Goal: Task Accomplishment & Management: Use online tool/utility

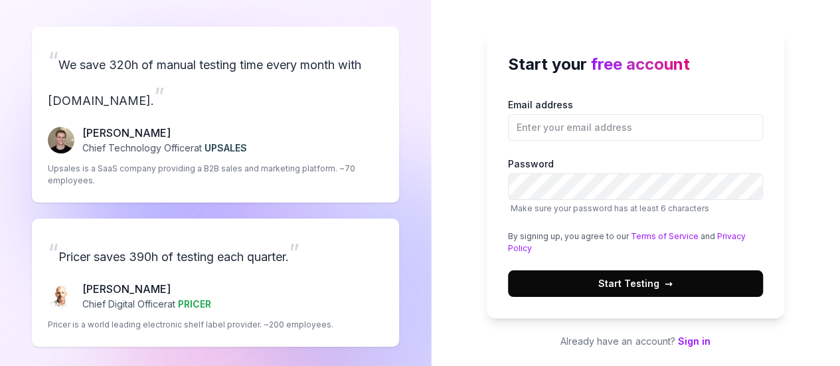
scroll to position [12, 0]
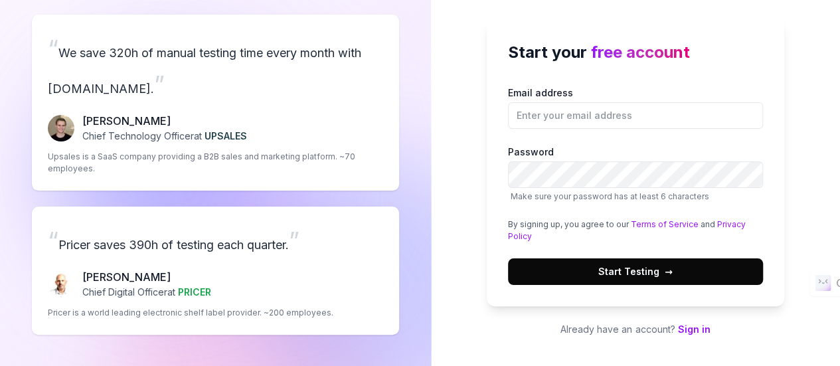
click at [697, 326] on link "Sign in" at bounding box center [693, 328] width 33 height 11
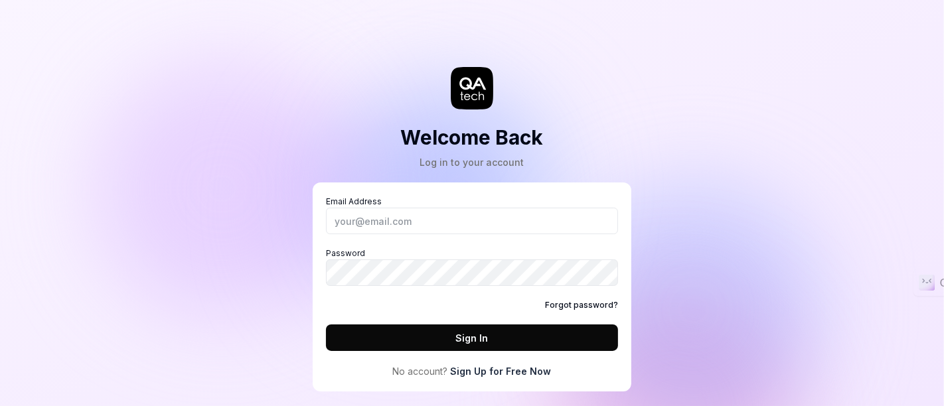
click at [469, 365] on link "Sign Up for Free Now" at bounding box center [501, 372] width 101 height 14
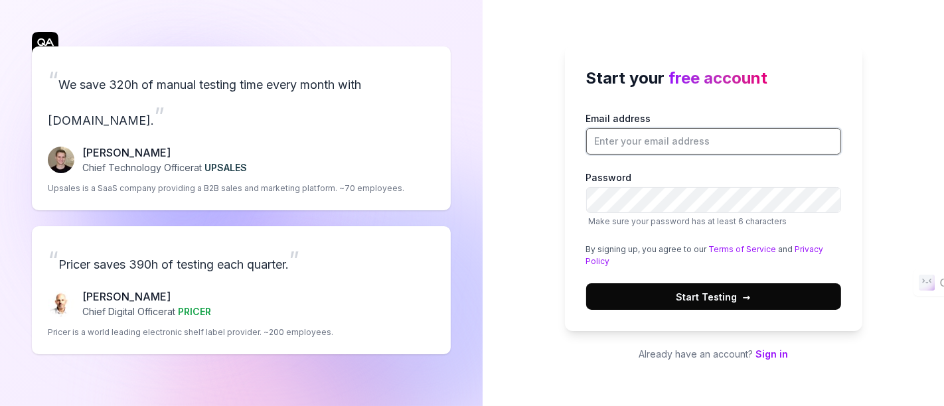
click at [610, 148] on input "Email address" at bounding box center [713, 141] width 255 height 27
type input "[EMAIL_ADDRESS][DOMAIN_NAME]"
click at [701, 290] on span "Start Testing →" at bounding box center [714, 297] width 74 height 14
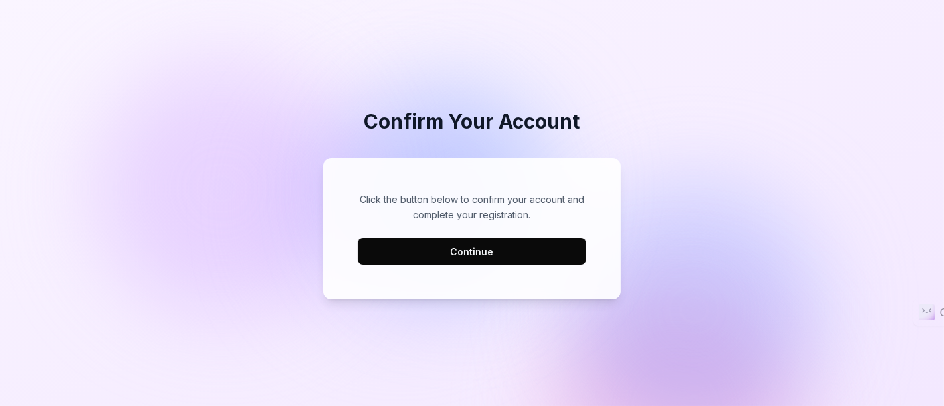
click at [478, 254] on button "Continue" at bounding box center [472, 251] width 228 height 27
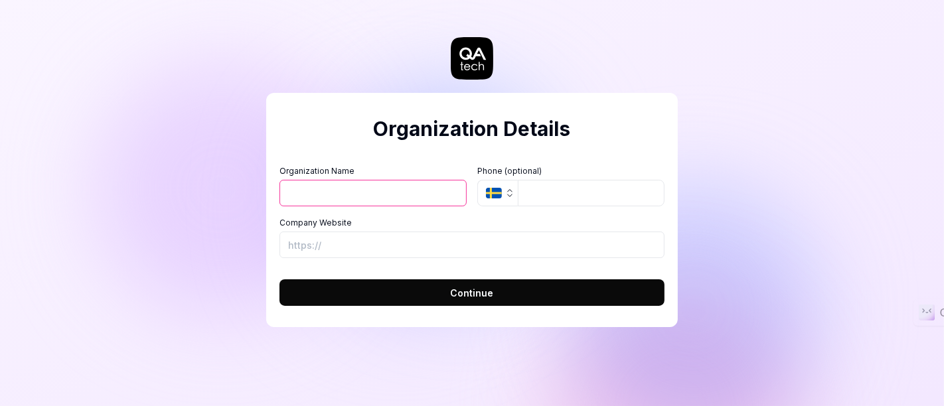
click at [362, 196] on input "Organization Name" at bounding box center [373, 193] width 187 height 27
type input "LaSirene Exim Pvt Ltd"
click at [373, 244] on input "Company Website" at bounding box center [472, 245] width 385 height 27
type input "[URL][DOMAIN_NAME]"
click at [471, 291] on span "Continue" at bounding box center [472, 293] width 43 height 14
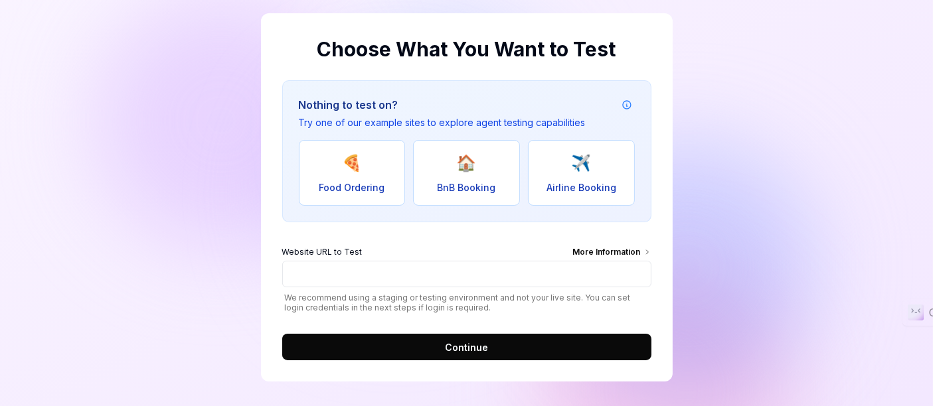
scroll to position [80, 0]
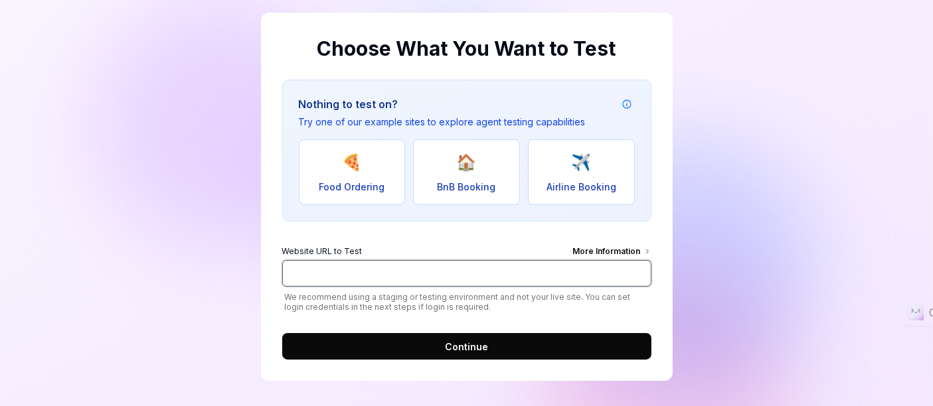
click at [360, 278] on input "Website URL to Test More Information" at bounding box center [466, 273] width 369 height 27
type input "[URL][DOMAIN_NAME]"
click at [471, 344] on span "Continue" at bounding box center [466, 347] width 43 height 14
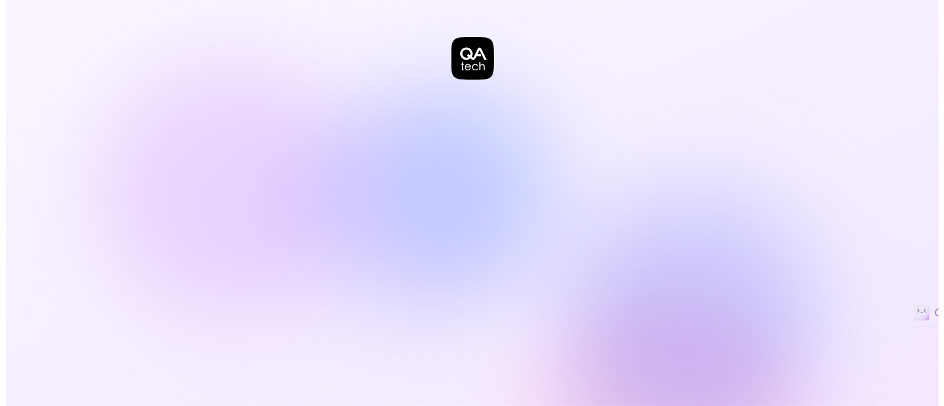
scroll to position [0, 0]
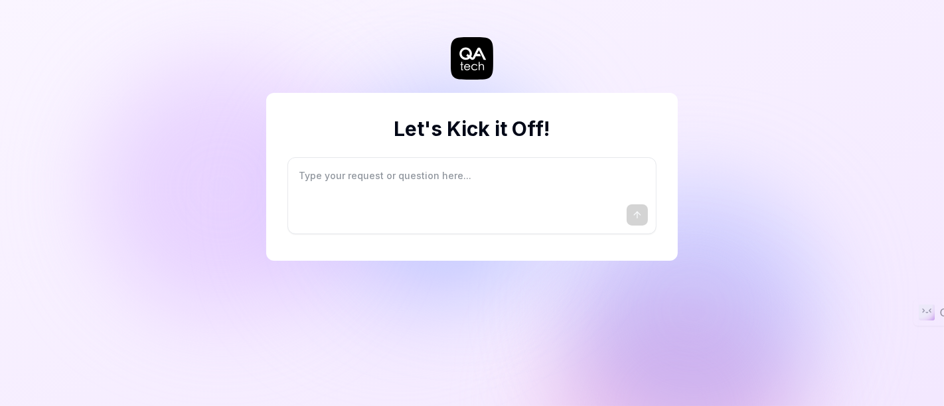
type textarea "*"
type textarea "I"
type textarea "*"
type textarea "I"
type textarea "*"
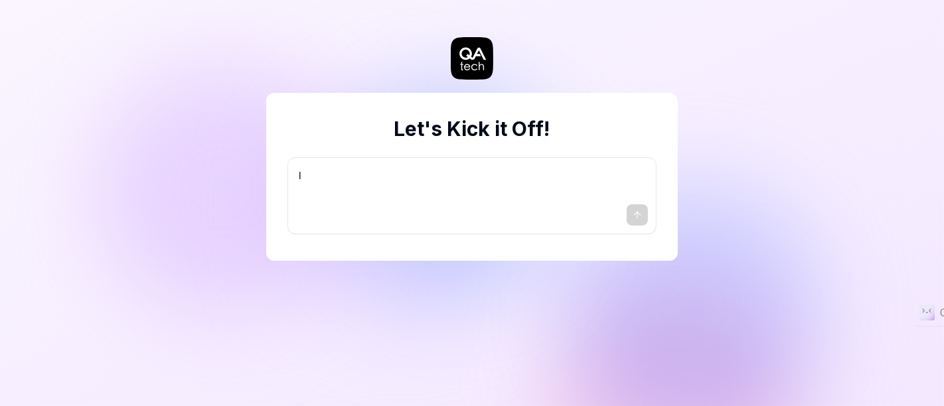
type textarea "I w"
type textarea "*"
type textarea "I wa"
type textarea "*"
type textarea "I wan"
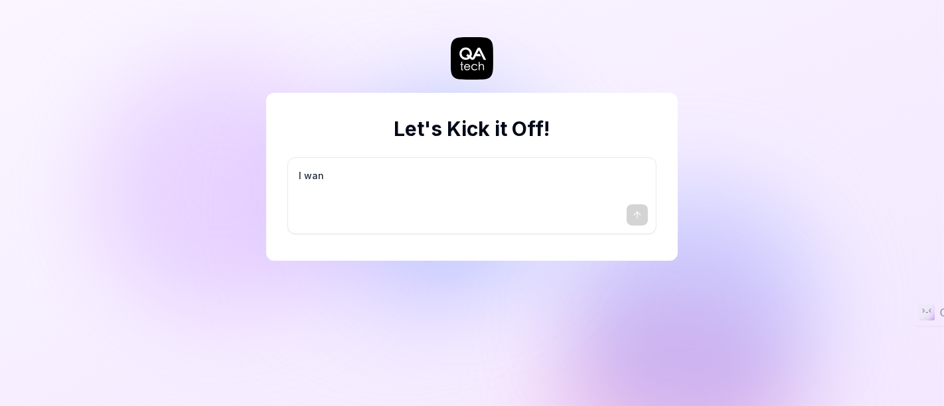
type textarea "*"
type textarea "I want"
type textarea "*"
type textarea "I want"
type textarea "*"
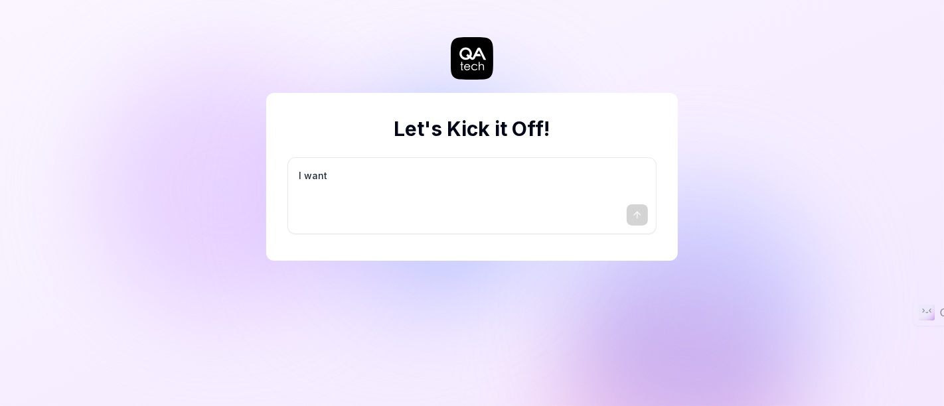
type textarea "I want a"
type textarea "*"
type textarea "I want a"
type textarea "*"
type textarea "I want a g"
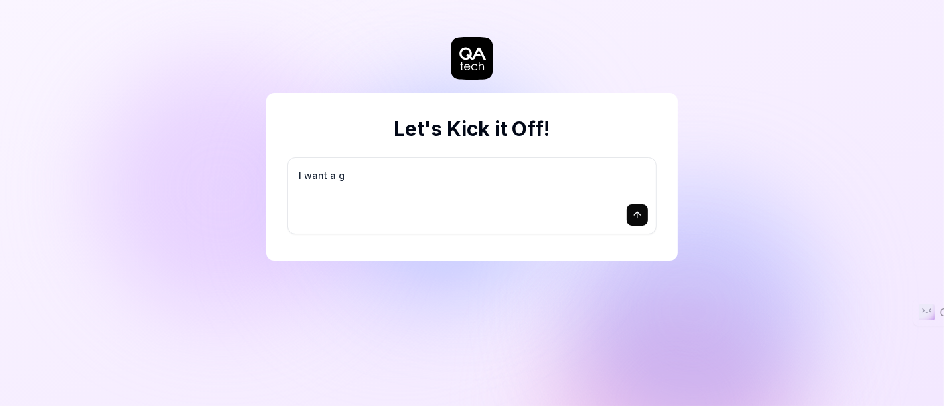
type textarea "*"
type textarea "I want a go"
type textarea "*"
type textarea "I want a goo"
type textarea "*"
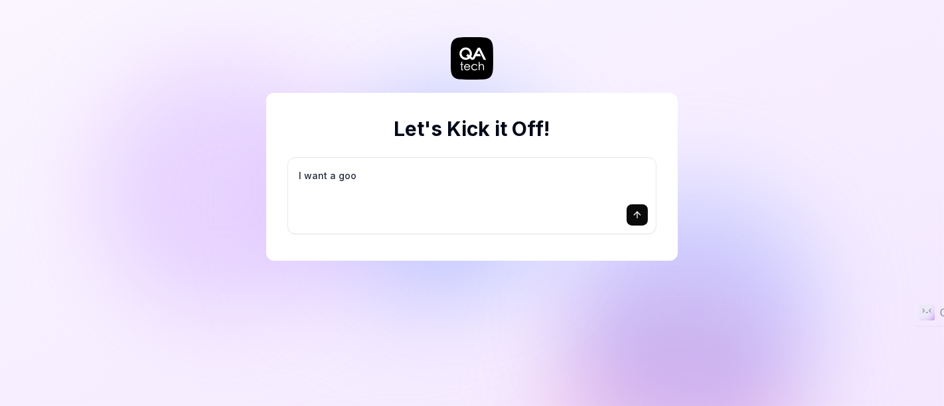
type textarea "I want a good"
type textarea "*"
type textarea "I want a good"
type textarea "*"
type textarea "I want a good t"
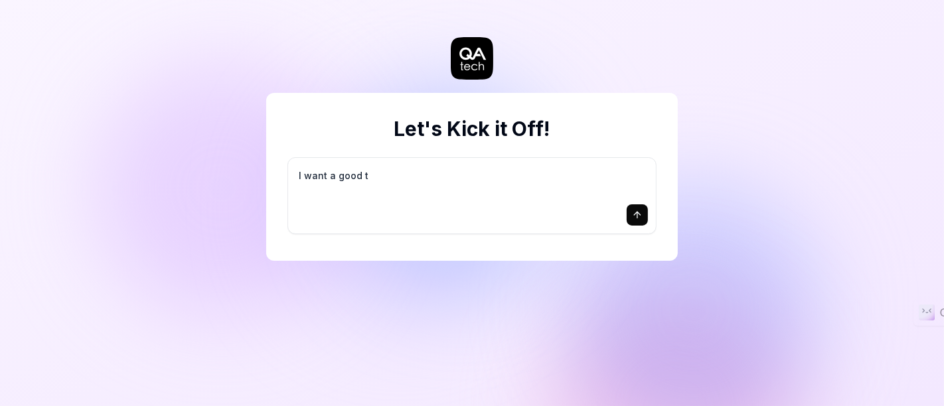
type textarea "*"
type textarea "I want a good te"
type textarea "*"
type textarea "I want a good tes"
type textarea "*"
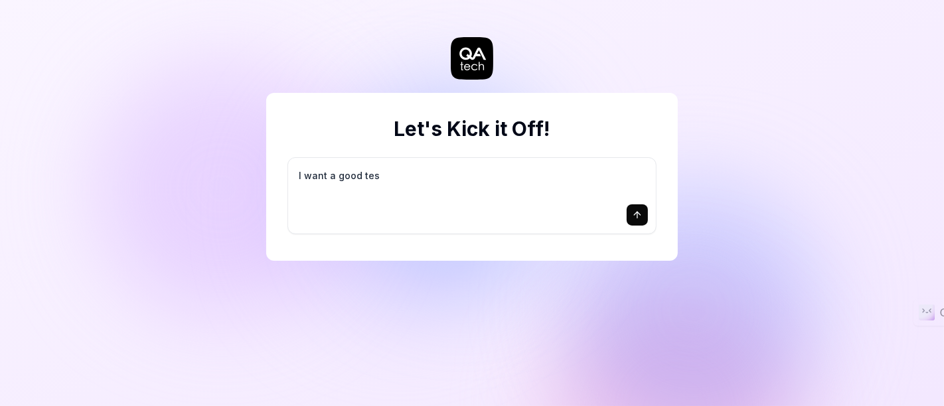
type textarea "I want a good test"
type textarea "*"
type textarea "I want a good test"
type textarea "*"
type textarea "I want a good test s"
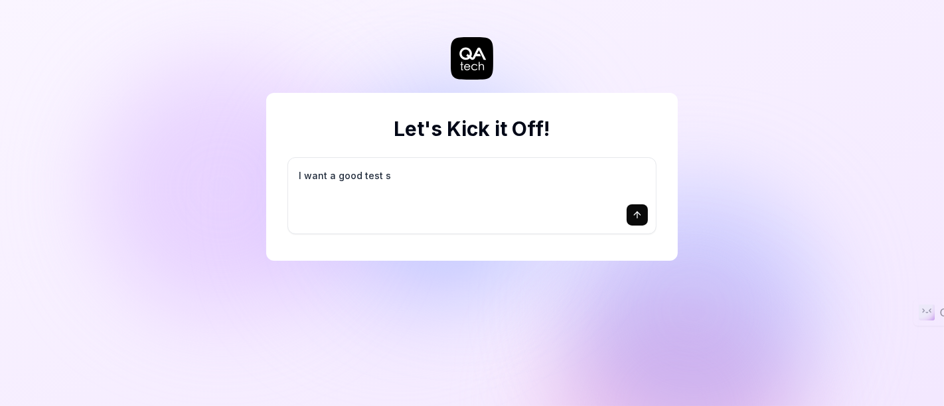
type textarea "*"
type textarea "I want a good test se"
type textarea "*"
type textarea "I want a good test set"
type textarea "*"
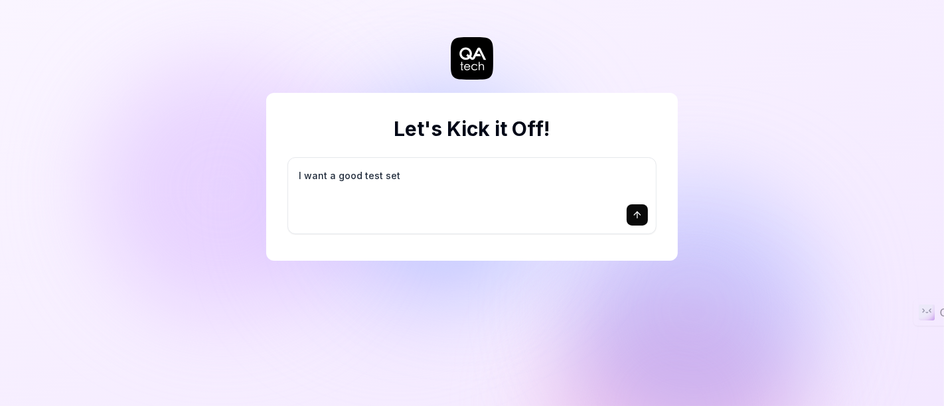
type textarea "I want a good test setu"
type textarea "*"
type textarea "I want a good test setup"
type textarea "*"
type textarea "I want a good test setup"
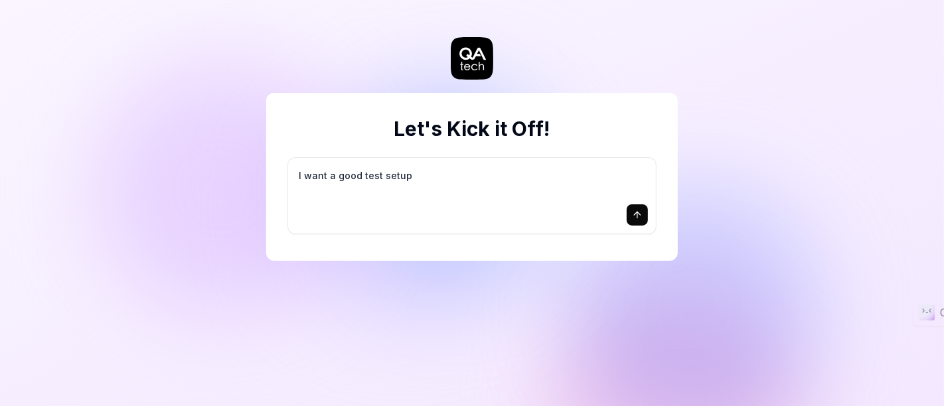
type textarea "*"
type textarea "I want a good test setup f"
type textarea "*"
type textarea "I want a good test setup fo"
type textarea "*"
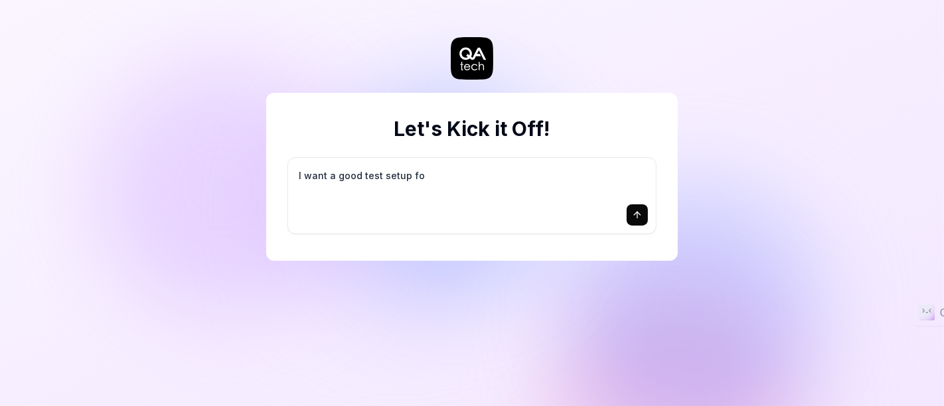
type textarea "I want a good test setup for"
type textarea "*"
type textarea "I want a good test setup for"
type textarea "*"
type textarea "I want a good test setup for m"
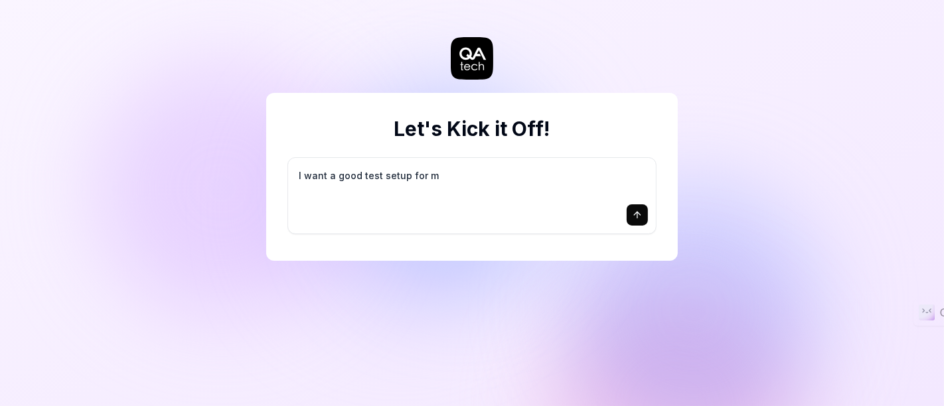
type textarea "*"
type textarea "I want a good test setup for my"
type textarea "*"
type textarea "I want a good test setup for my"
type textarea "*"
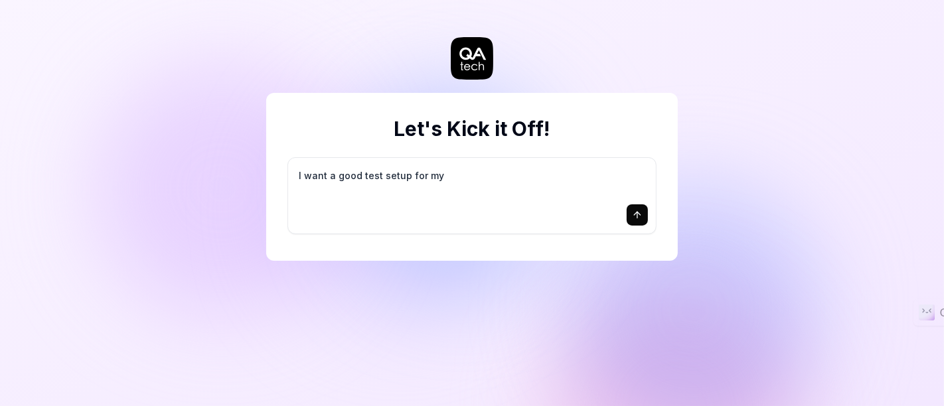
type textarea "I want a good test setup for my s"
type textarea "*"
type textarea "I want a good test setup for my si"
type textarea "*"
type textarea "I want a good test setup for my sit"
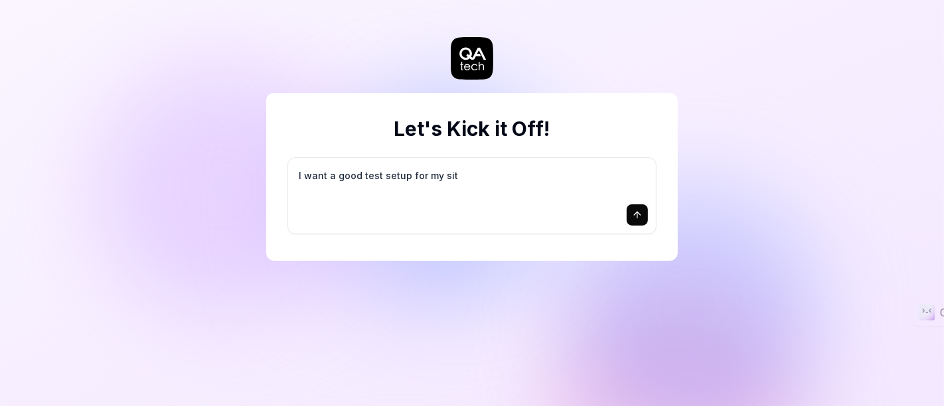
type textarea "*"
type textarea "I want a good test setup for my site"
type textarea "*"
type textarea "I want a good test setup for my site"
type textarea "*"
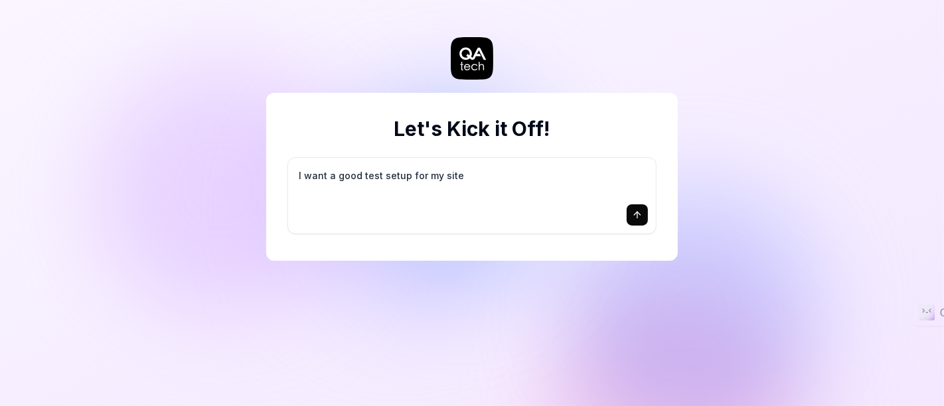
type textarea "I want a good test setup for my site -"
type textarea "*"
type textarea "I want a good test setup for my site -"
type textarea "*"
type textarea "I want a good test setup for my site - h"
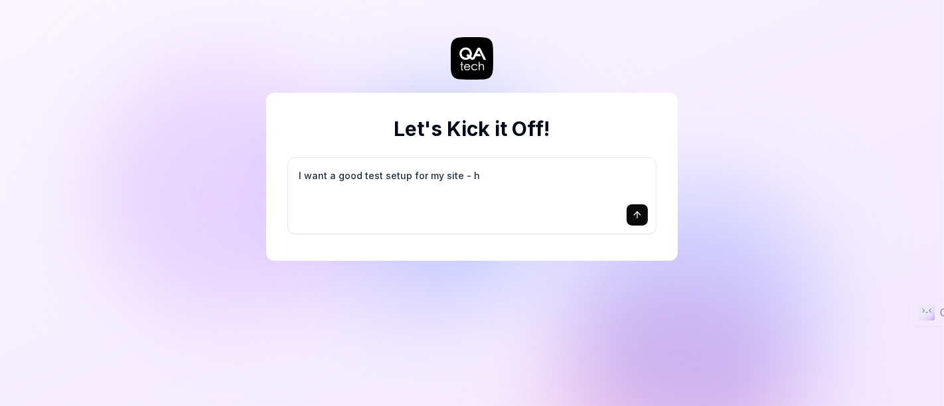
type textarea "*"
type textarea "I want a good test setup for my site - he"
type textarea "*"
type textarea "I want a good test setup for my site - hel"
type textarea "*"
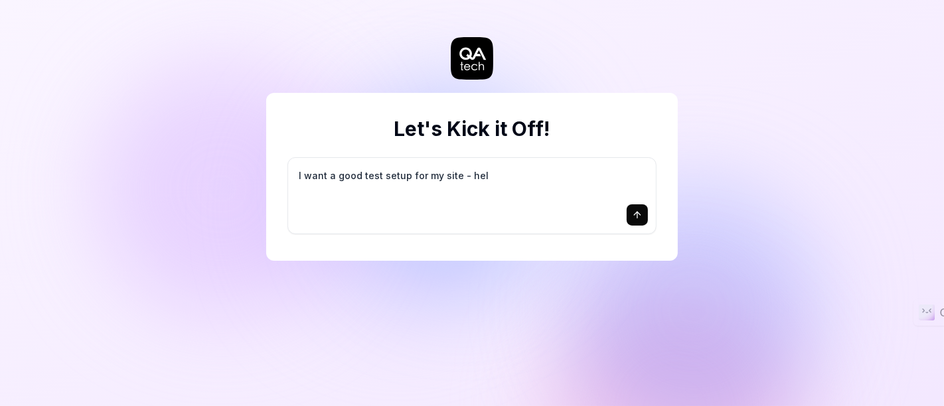
type textarea "I want a good test setup for my site - help"
type textarea "*"
type textarea "I want a good test setup for my site - help"
type textarea "*"
type textarea "I want a good test setup for my site - help m"
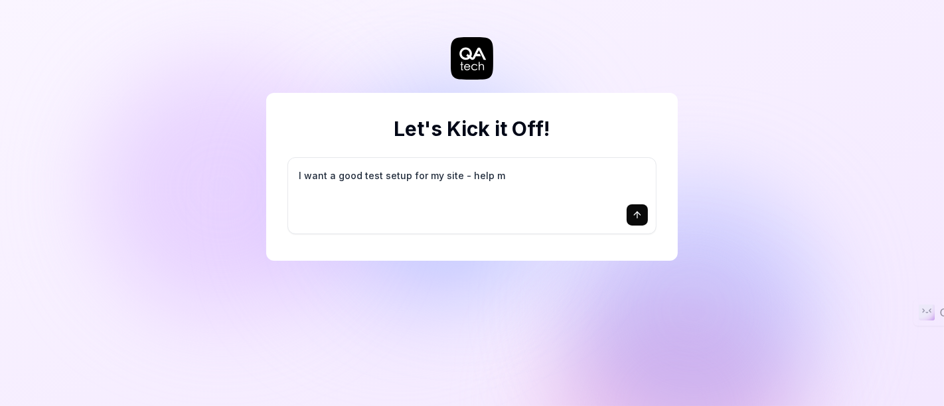
type textarea "*"
type textarea "I want a good test setup for my site - help me"
type textarea "*"
type textarea "I want a good test setup for my site - help me"
type textarea "*"
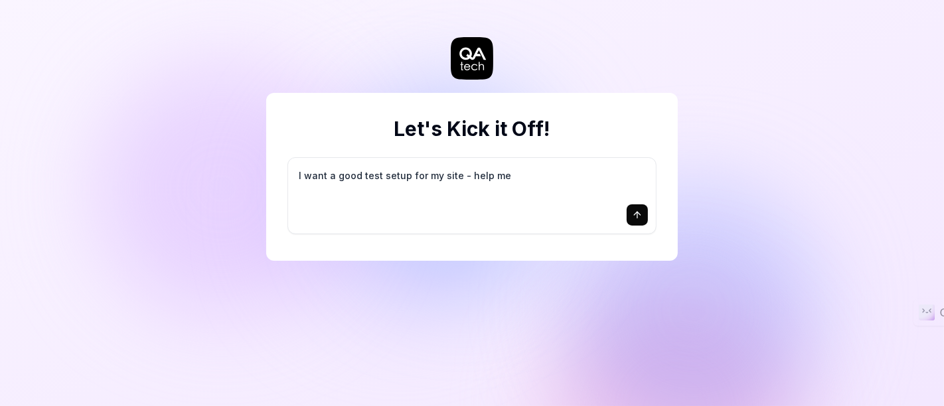
type textarea "I want a good test setup for my site - help me c"
type textarea "*"
type textarea "I want a good test setup for my site - help me cr"
type textarea "*"
type textarea "I want a good test setup for my site - help me cre"
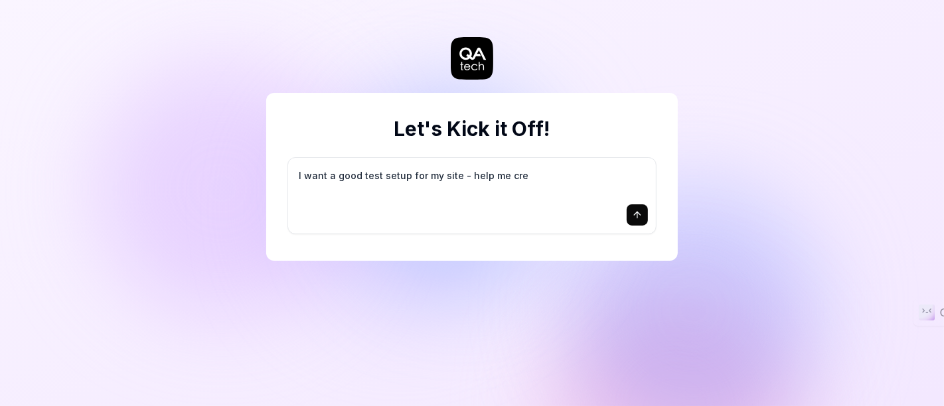
type textarea "*"
type textarea "I want a good test setup for my site - help me crea"
type textarea "*"
type textarea "I want a good test setup for my site - help me creat"
type textarea "*"
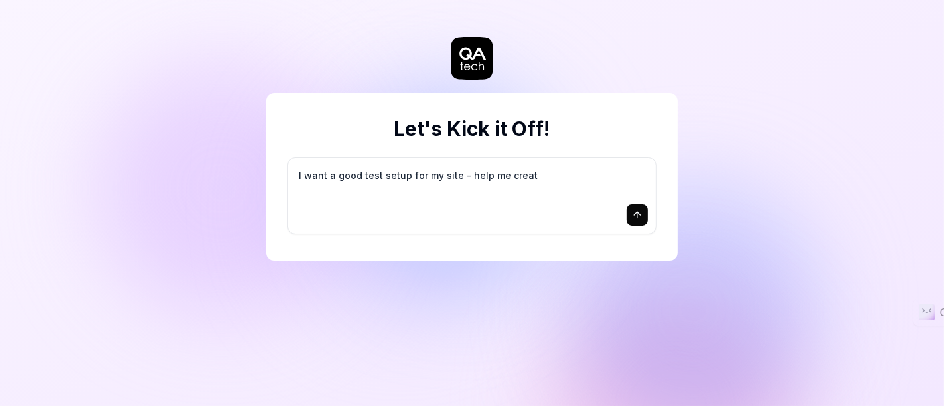
type textarea "I want a good test setup for my site - help me create"
type textarea "*"
type textarea "I want a good test setup for my site - help me create"
type textarea "*"
type textarea "I want a good test setup for my site - help me create t"
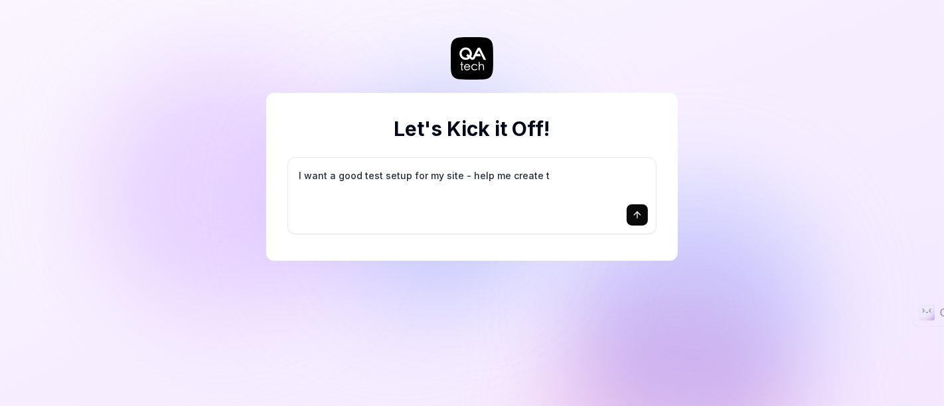
type textarea "*"
type textarea "I want a good test setup for my site - help me create th"
type textarea "*"
type textarea "I want a good test setup for my site - help me create the"
type textarea "*"
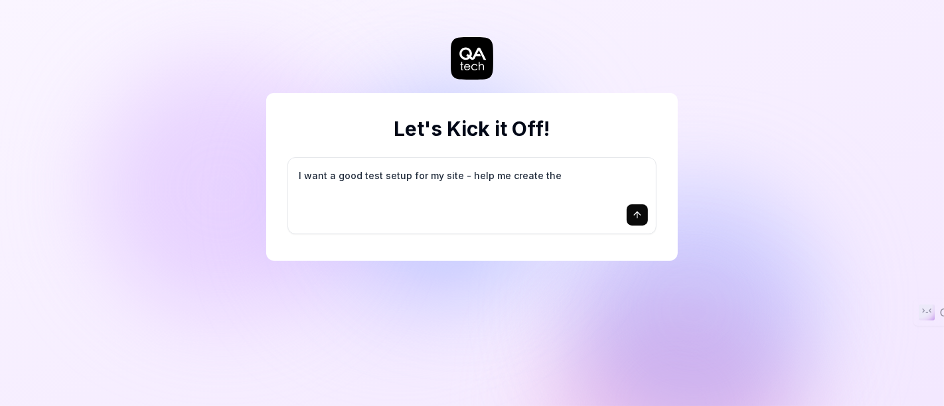
type textarea "I want a good test setup for my site - help me create the"
type textarea "*"
type textarea "I want a good test setup for my site - help me create the f"
type textarea "*"
type textarea "I want a good test setup for my site - help me create the fi"
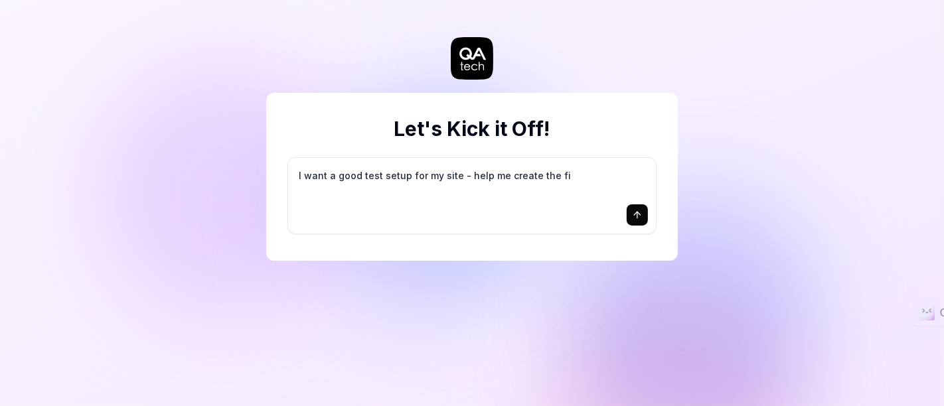
type textarea "*"
type textarea "I want a good test setup for my site - help me create the fir"
type textarea "*"
type textarea "I want a good test setup for my site - help me create the firs"
type textarea "*"
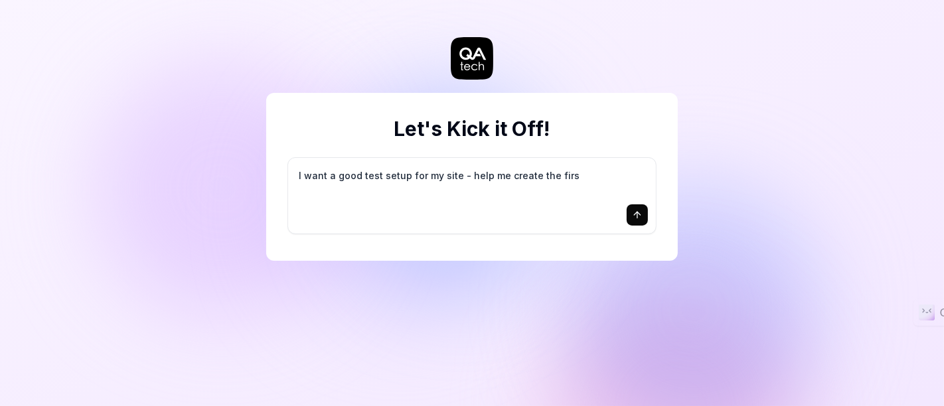
type textarea "I want a good test setup for my site - help me create the first"
type textarea "*"
type textarea "I want a good test setup for my site - help me create the first"
type textarea "*"
type textarea "I want a good test setup for my site - help me create the first 3"
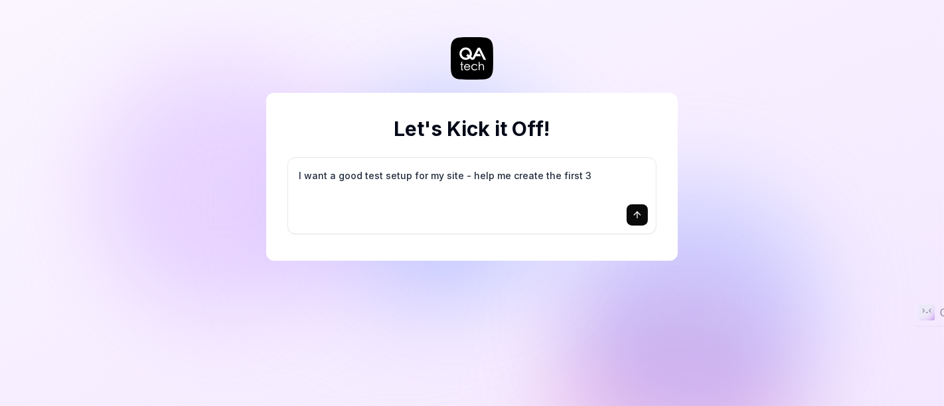
type textarea "*"
type textarea "I want a good test setup for my site - help me create the first 3-"
type textarea "*"
type textarea "I want a good test setup for my site - help me create the first 3-5"
type textarea "*"
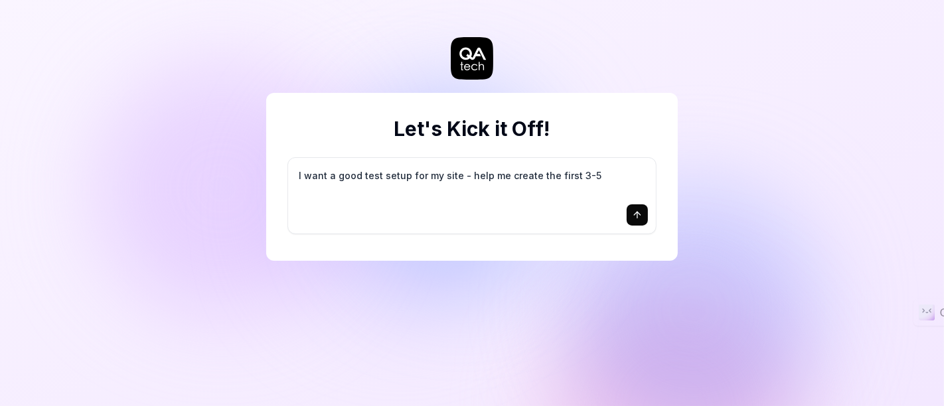
type textarea "I want a good test setup for my site - help me create the first 3-5"
type textarea "*"
type textarea "I want a good test setup for my site - help me create the first 3-5 t"
type textarea "*"
type textarea "I want a good test setup for my site - help me create the first 3-5 te"
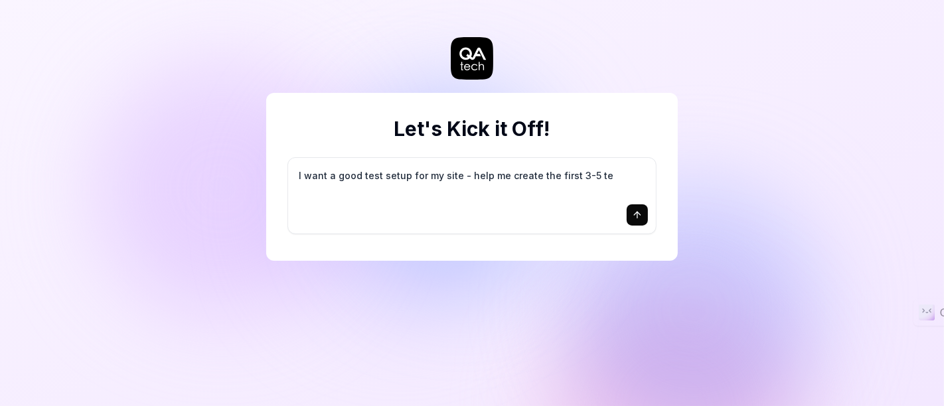
type textarea "*"
type textarea "I want a good test setup for my site - help me create the first 3-5 tes"
type textarea "*"
type textarea "I want a good test setup for my site - help me create the first 3-5 test"
type textarea "*"
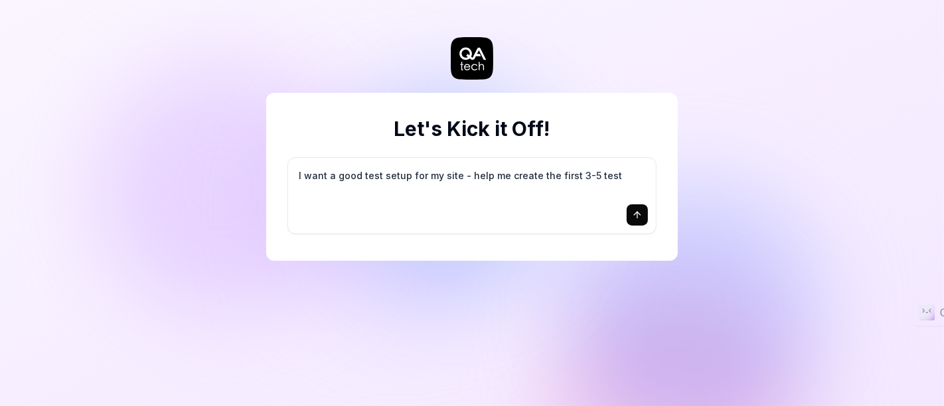
type textarea "I want a good test setup for my site - help me create the first 3-5 test"
type textarea "*"
type textarea "I want a good test setup for my site - help me create the first 3-5 test c"
type textarea "*"
type textarea "I want a good test setup for my site - help me create the first 3-5 test ca"
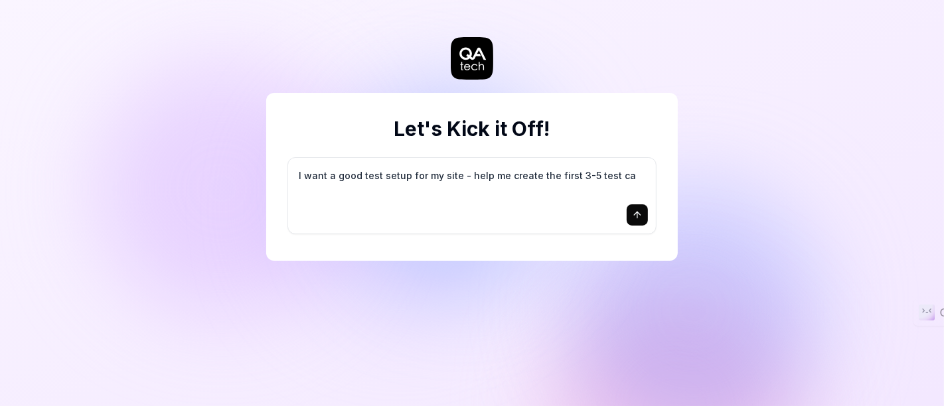
type textarea "*"
type textarea "I want a good test setup for my site - help me create the first 3-5 test cas"
type textarea "*"
type textarea "I want a good test setup for my site - help me create the first 3-5 test case"
type textarea "*"
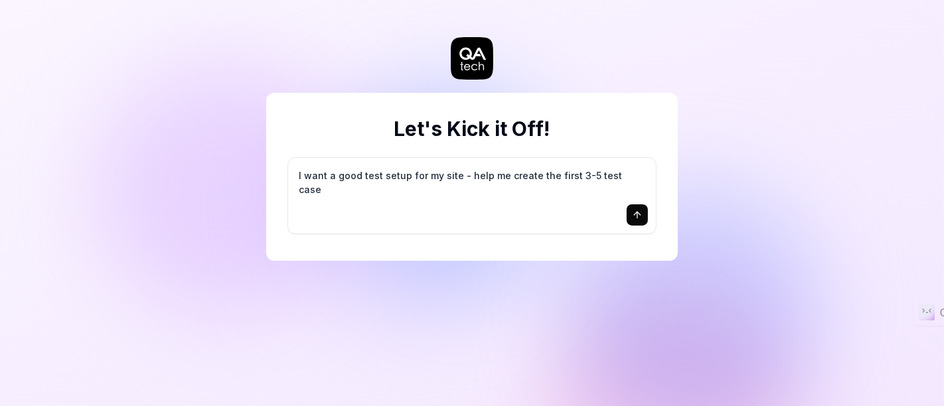
type textarea "I want a good test setup for my site - help me create the first 3-5 test cases"
click at [325, 196] on textarea "I want a good test setup for my site - help me create the first 3-5 test cases" at bounding box center [472, 182] width 352 height 33
click at [638, 213] on icon "submit" at bounding box center [637, 215] width 11 height 11
type textarea "*"
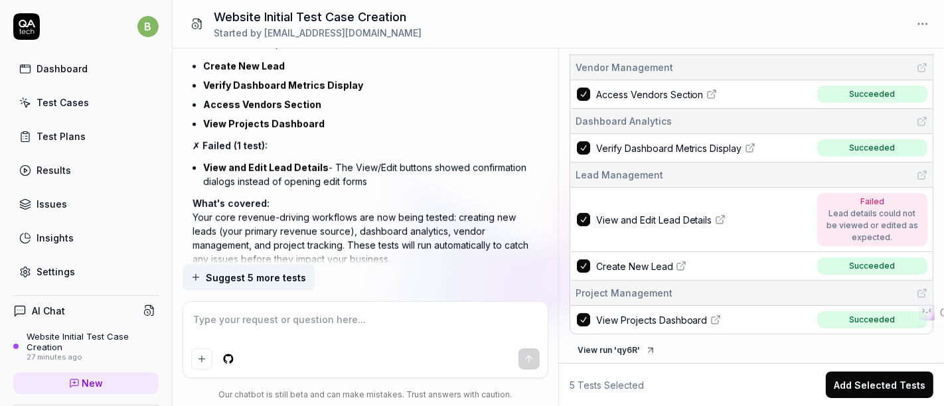
scroll to position [1215, 0]
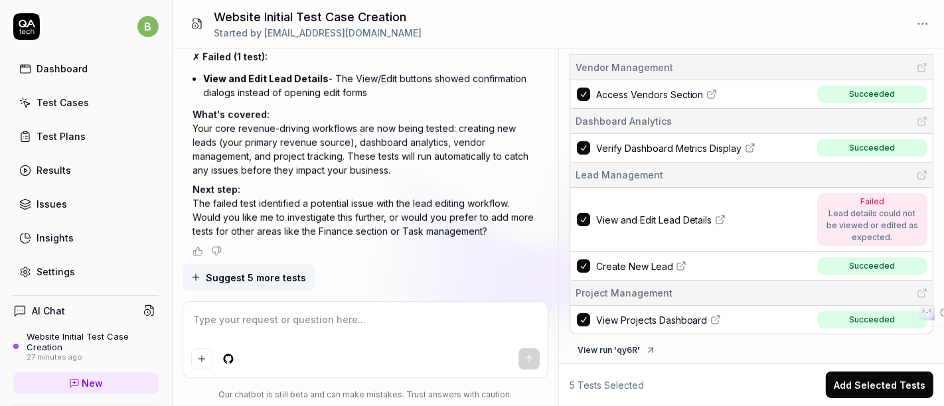
click at [257, 275] on span "Suggest 5 more tests" at bounding box center [257, 278] width 100 height 14
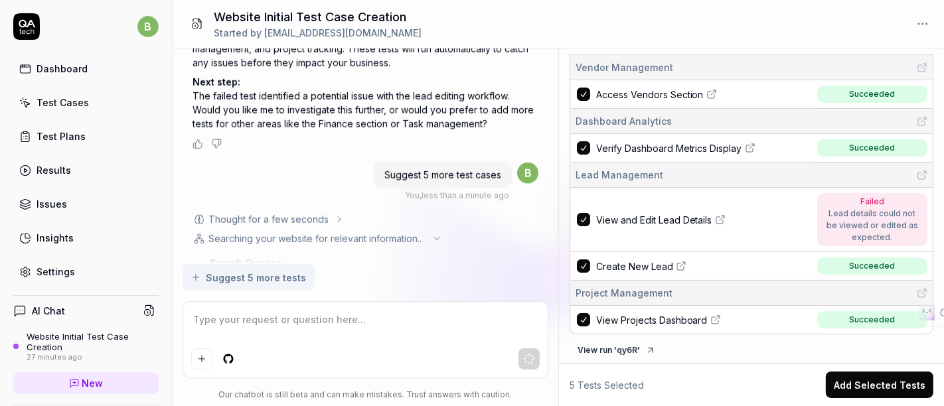
scroll to position [1440, 0]
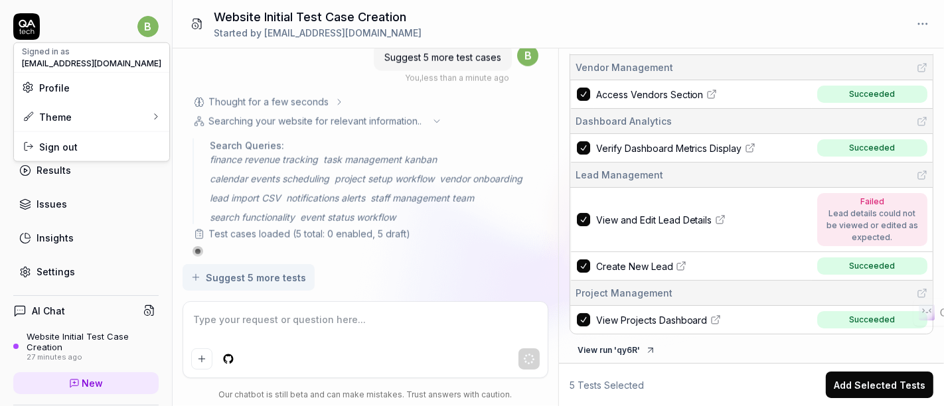
click at [138, 28] on html "b Dashboard Test Cases Test Plans Results Issues Insights Settings AI Chat Webs…" at bounding box center [472, 203] width 944 height 406
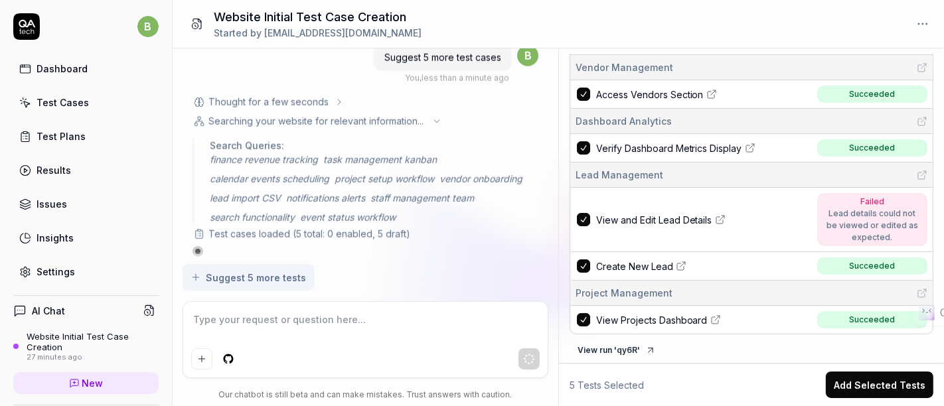
click at [99, 22] on html "b Dashboard Test Cases Test Plans Results Issues Insights Settings AI Chat Webs…" at bounding box center [472, 203] width 944 height 406
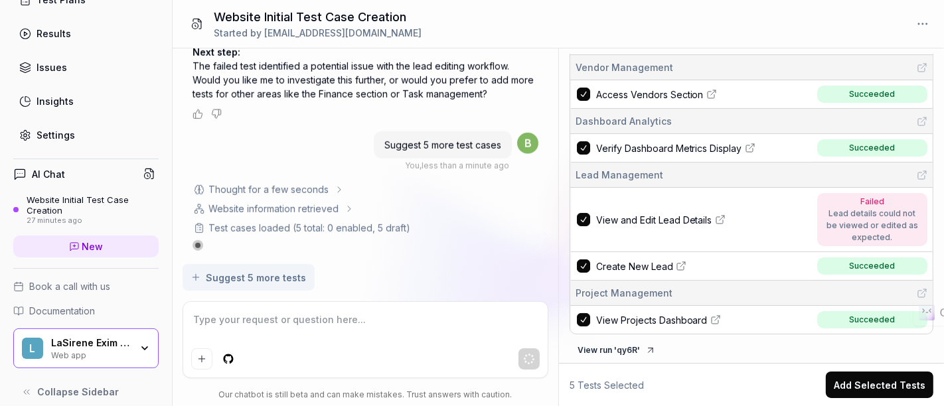
scroll to position [1347, 0]
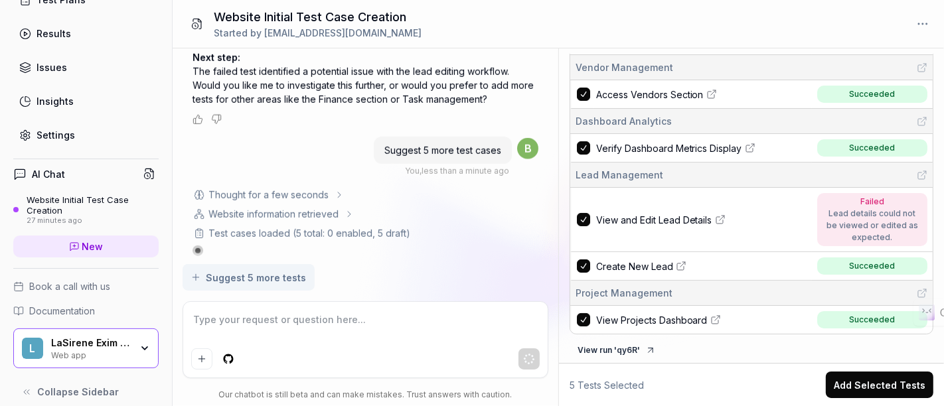
click at [122, 353] on div "LaSirene Exim Pvt Ltd Web app" at bounding box center [95, 348] width 88 height 23
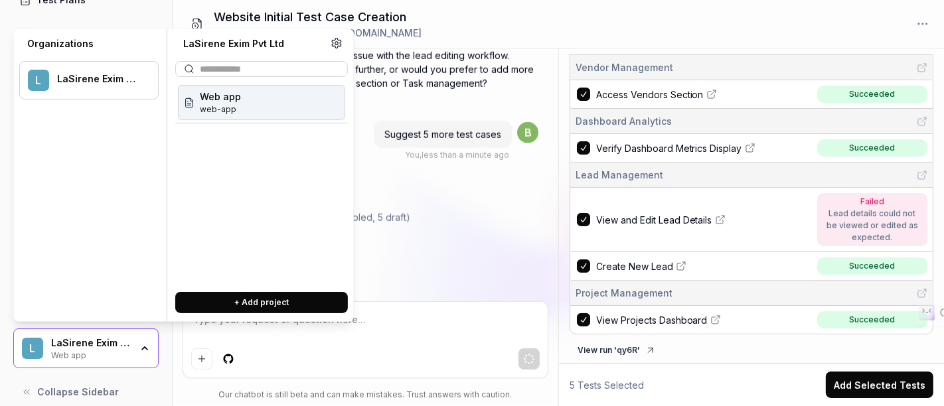
scroll to position [1371, 0]
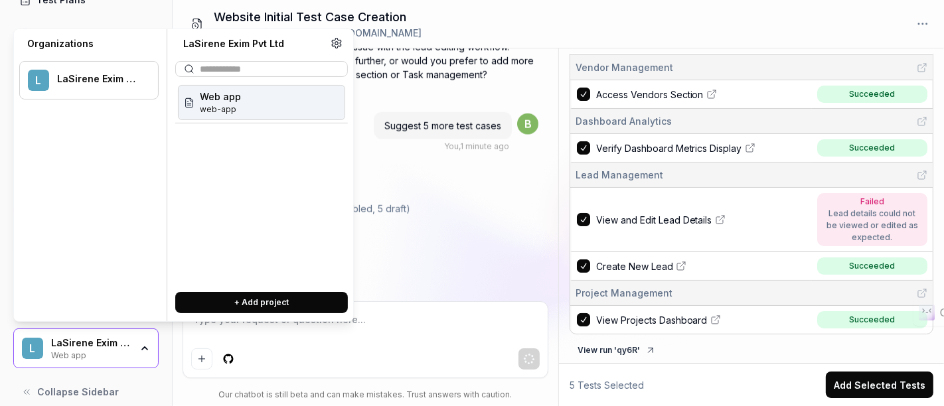
click at [135, 391] on button "Collapse Sidebar" at bounding box center [85, 392] width 145 height 27
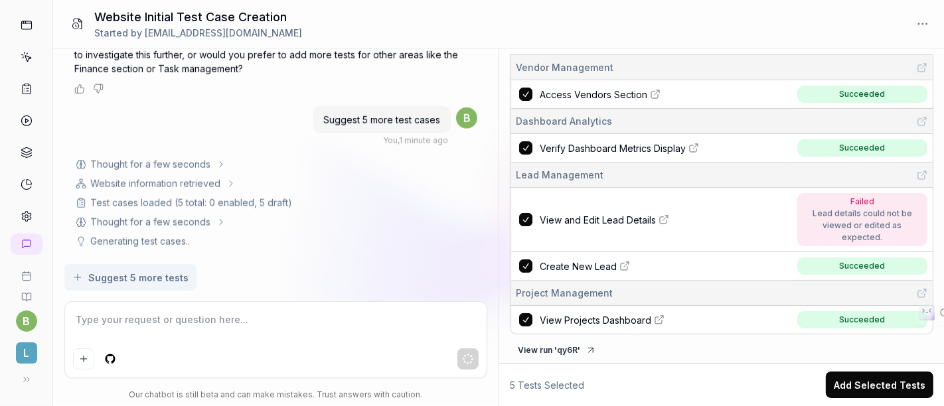
scroll to position [1269, 0]
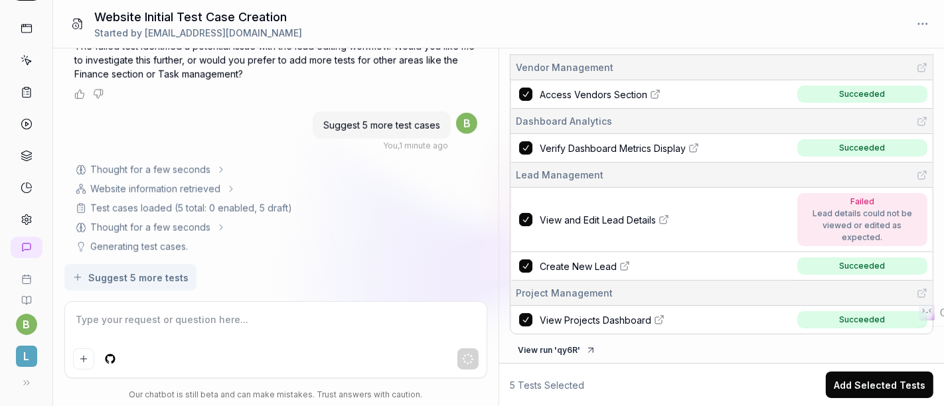
click at [21, 380] on icon at bounding box center [26, 383] width 11 height 11
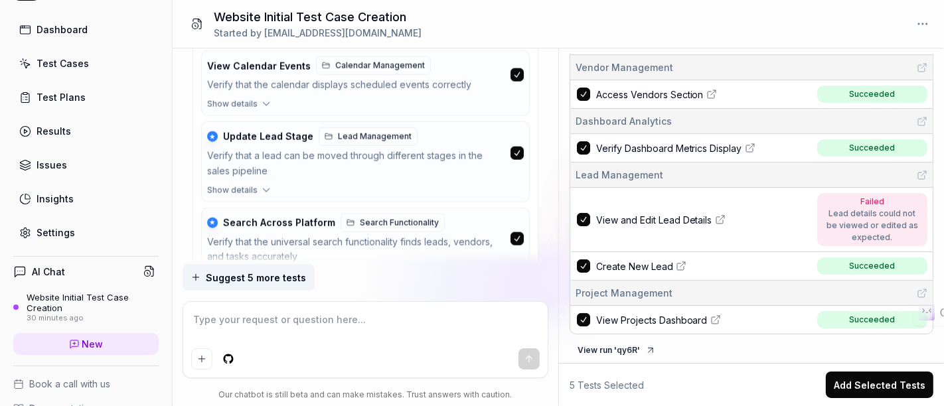
scroll to position [1854, 0]
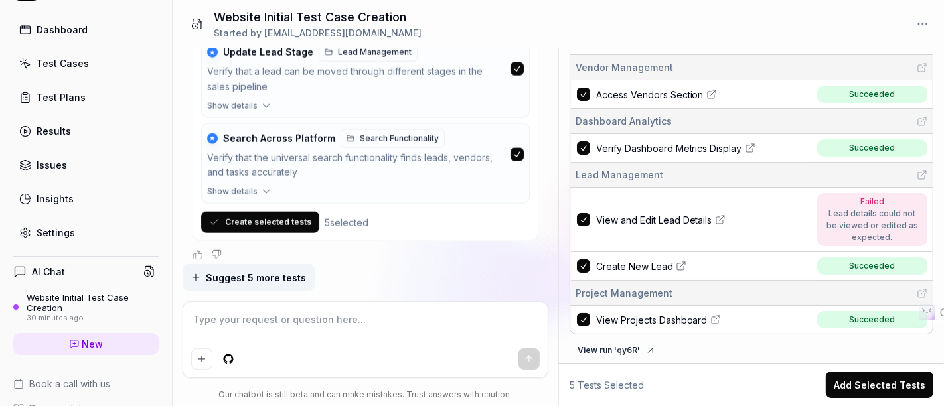
click at [274, 212] on button "Create selected tests" at bounding box center [260, 222] width 118 height 21
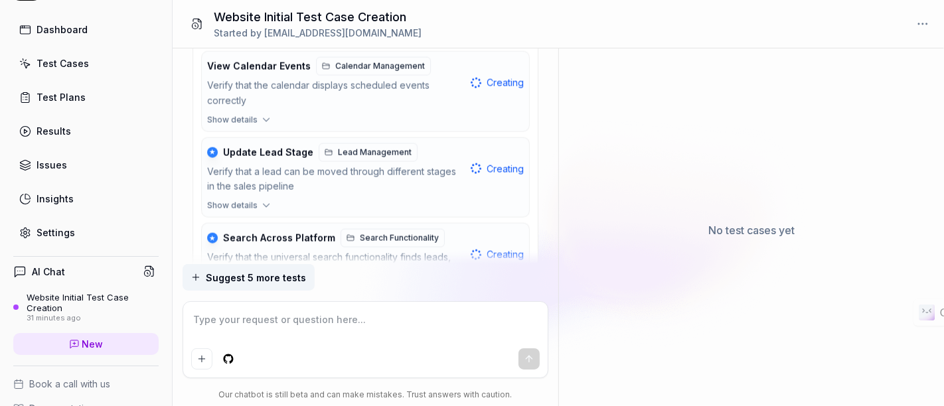
scroll to position [1783, 0]
type textarea "*"
